Goal: Find specific page/section: Find specific page/section

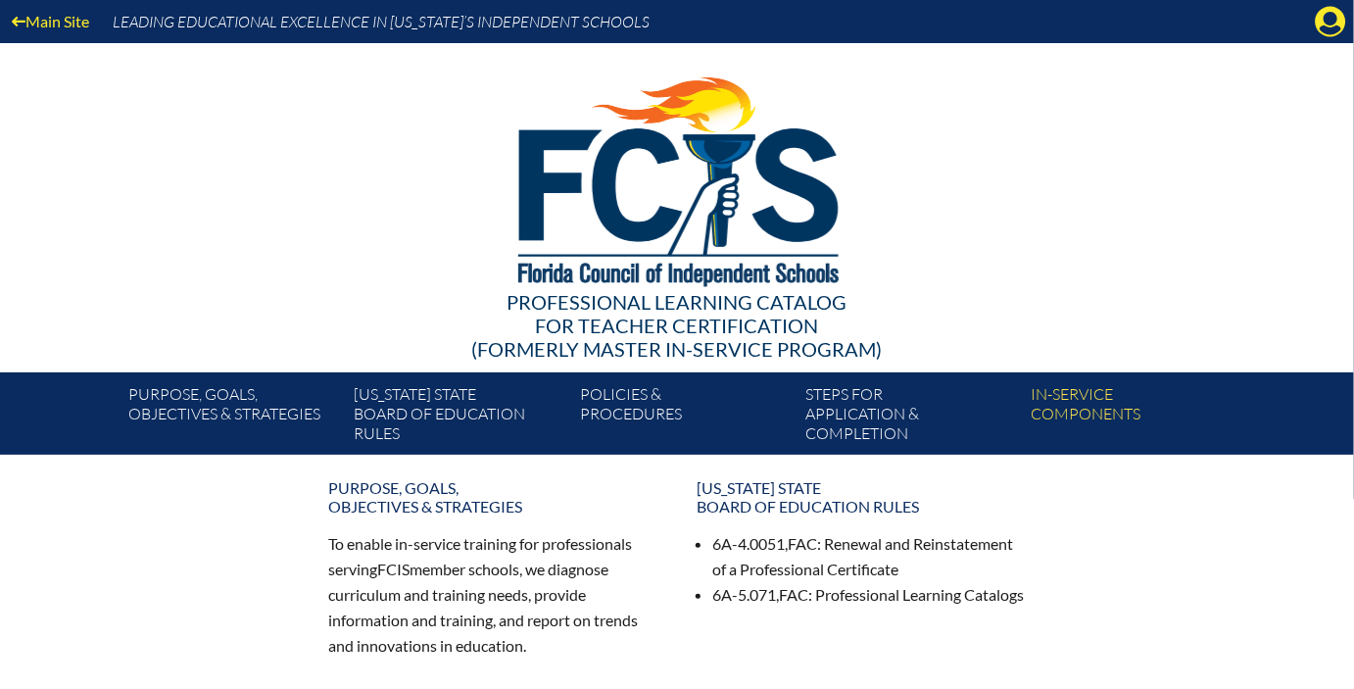
click at [1333, 40] on div "Main Site Leading Educational Excellence in [US_STATE]’s Independent Schools" at bounding box center [677, 21] width 1354 height 43
click at [1332, 38] on div "Main Site Leading Educational Excellence in [US_STATE]’s Independent Schools" at bounding box center [677, 21] width 1354 height 43
click at [1331, 28] on icon "Manage account" at bounding box center [1330, 21] width 31 height 31
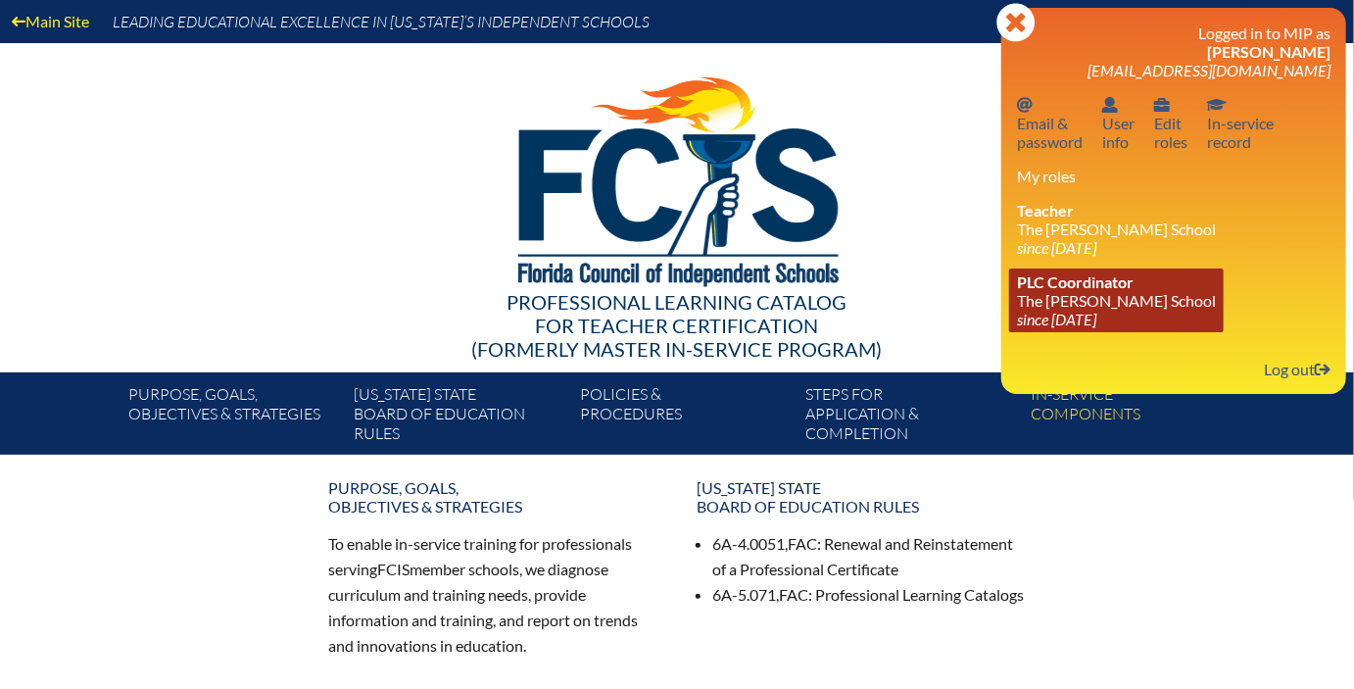
click at [1108, 279] on span "PLC Coordinator" at bounding box center [1075, 281] width 117 height 19
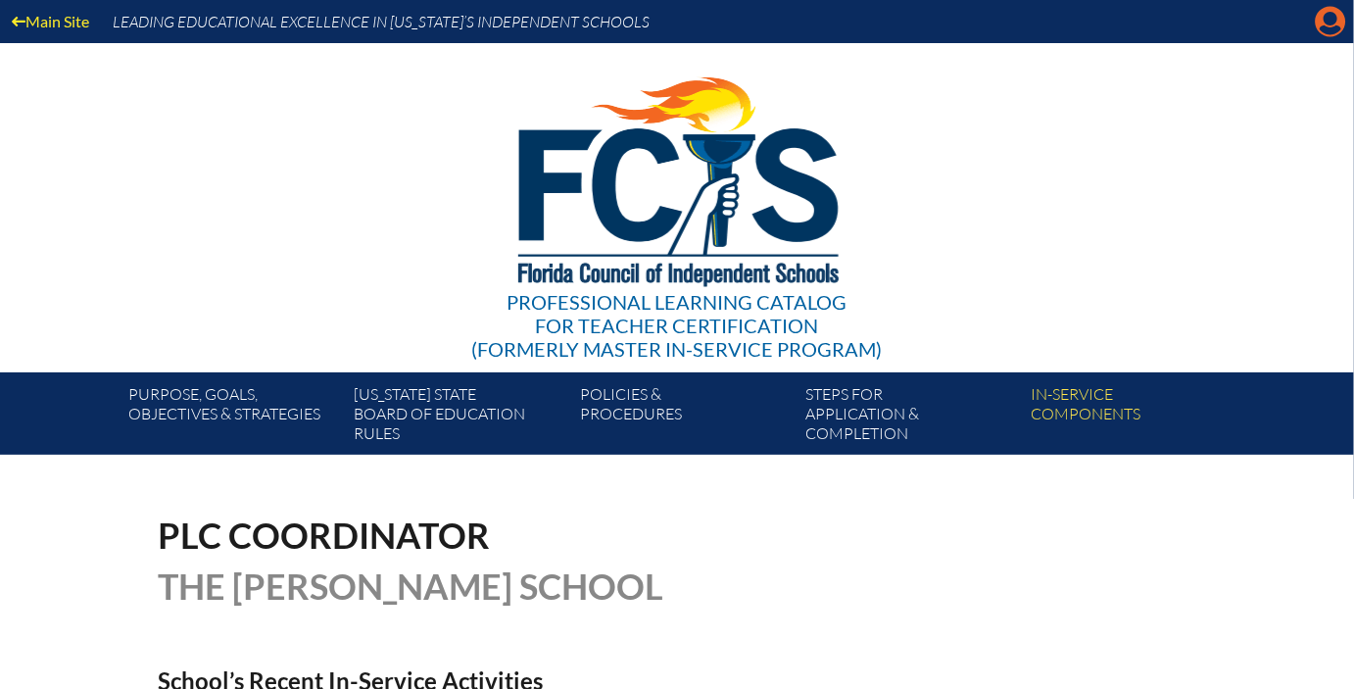
click at [1329, 30] on icon "Manage account" at bounding box center [1330, 21] width 31 height 31
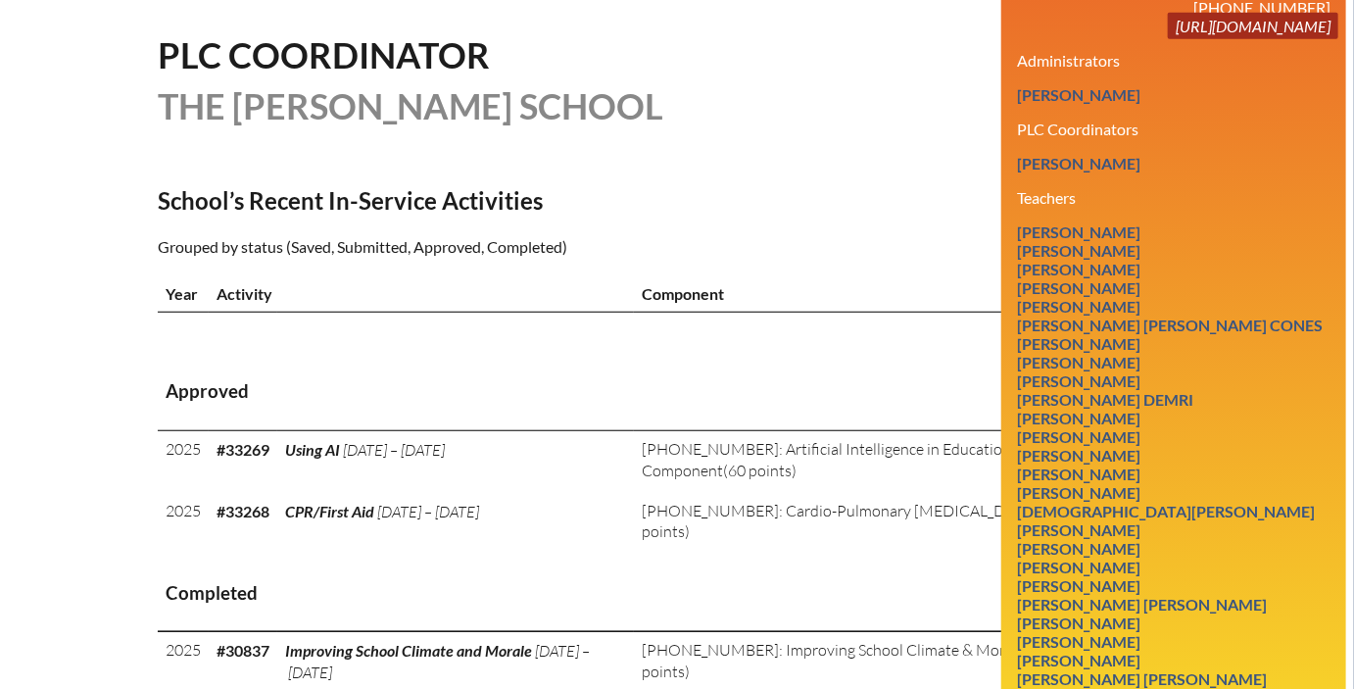
scroll to position [483, 0]
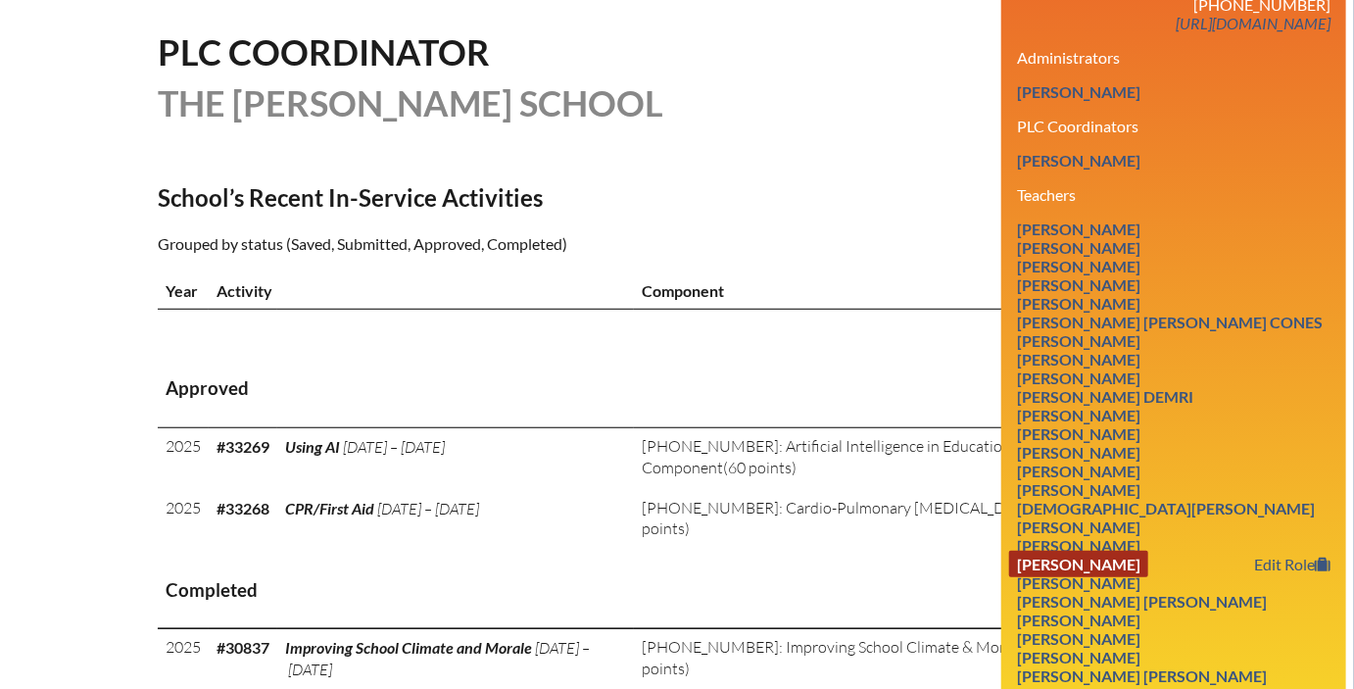
click at [1132, 551] on link "[PERSON_NAME]" at bounding box center [1078, 564] width 139 height 26
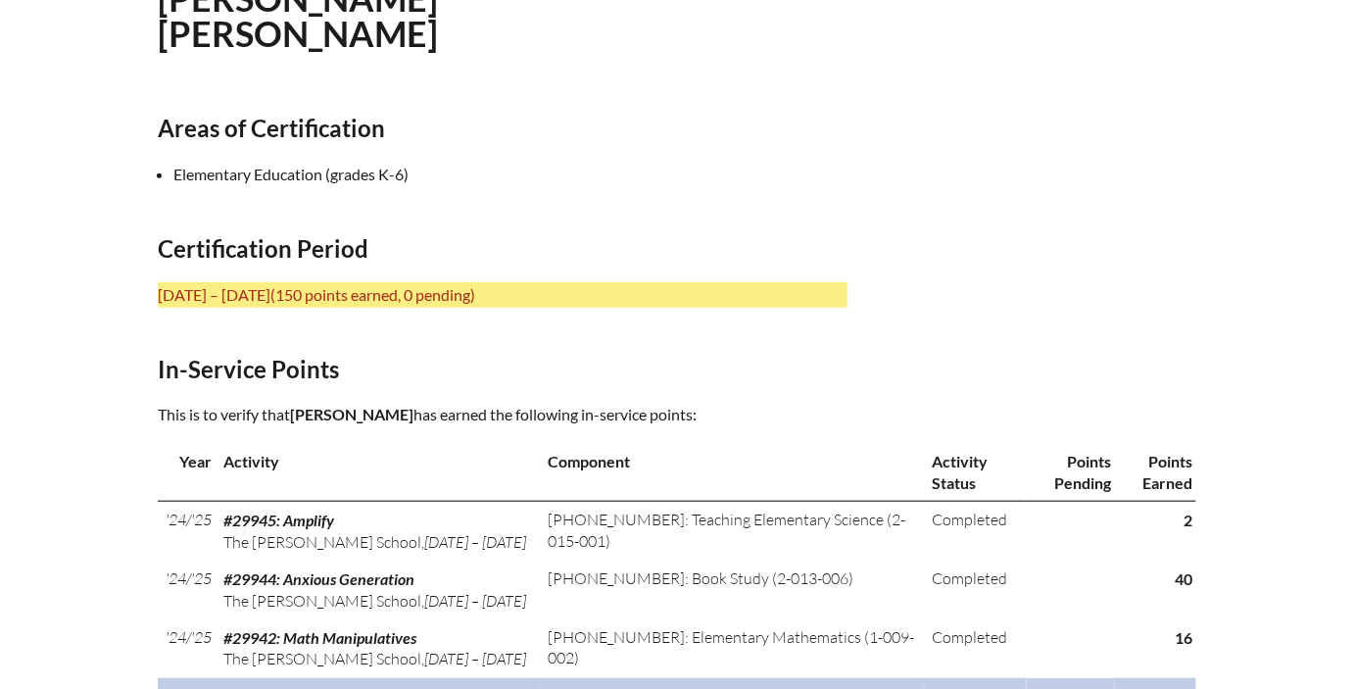
scroll to position [626, 0]
